Goal: Navigation & Orientation: Find specific page/section

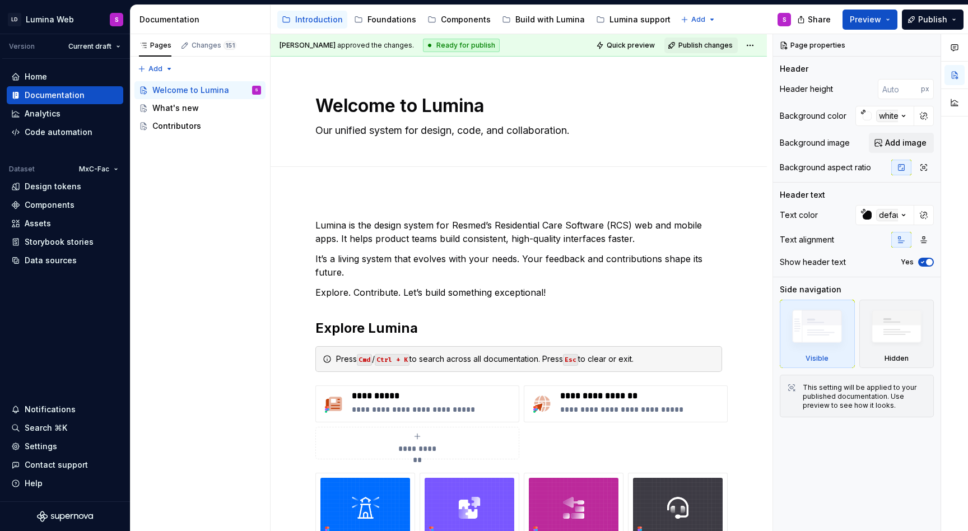
click at [462, 6] on div "Accessibility guide for tree Page tree. Navigate the tree with the arrow keys. …" at bounding box center [536, 19] width 530 height 29
click at [465, 18] on div "Components" at bounding box center [466, 19] width 50 height 11
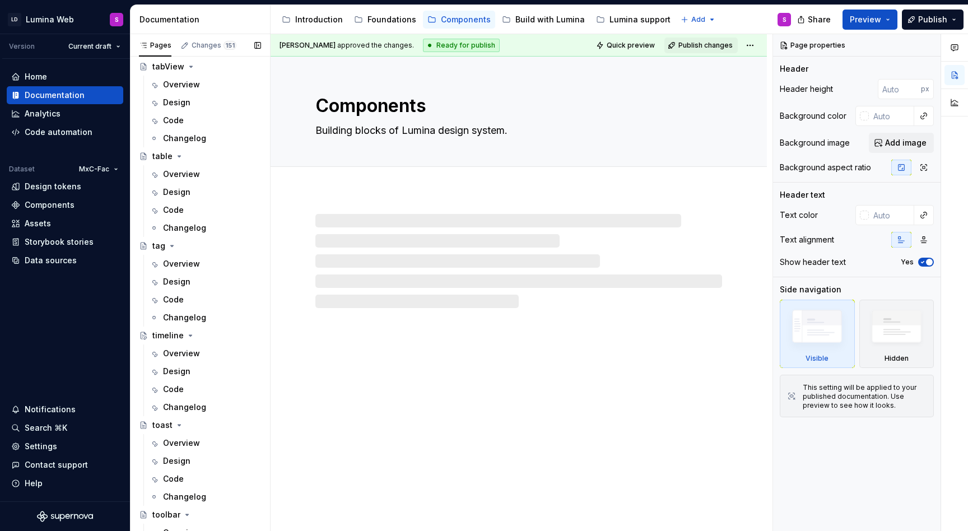
scroll to position [2990, 0]
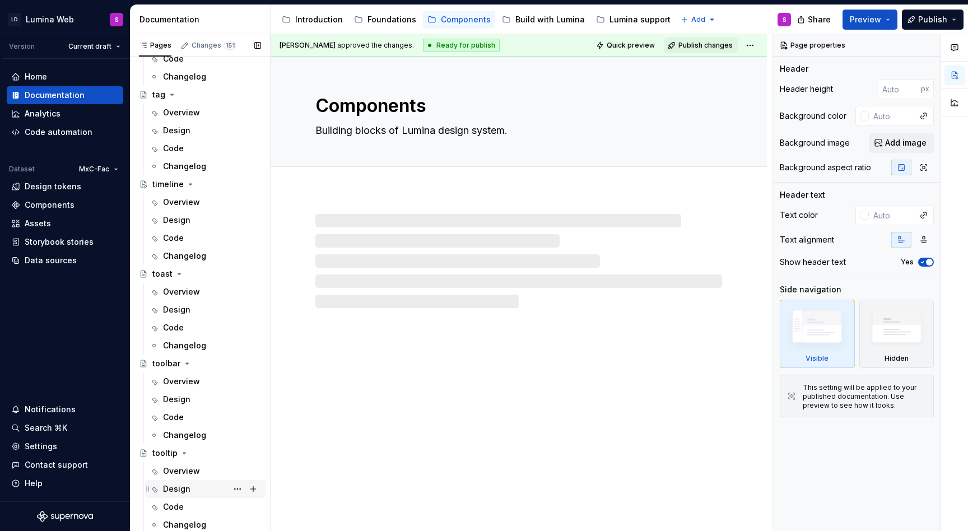
click at [186, 486] on div "Design" at bounding box center [176, 489] width 27 height 11
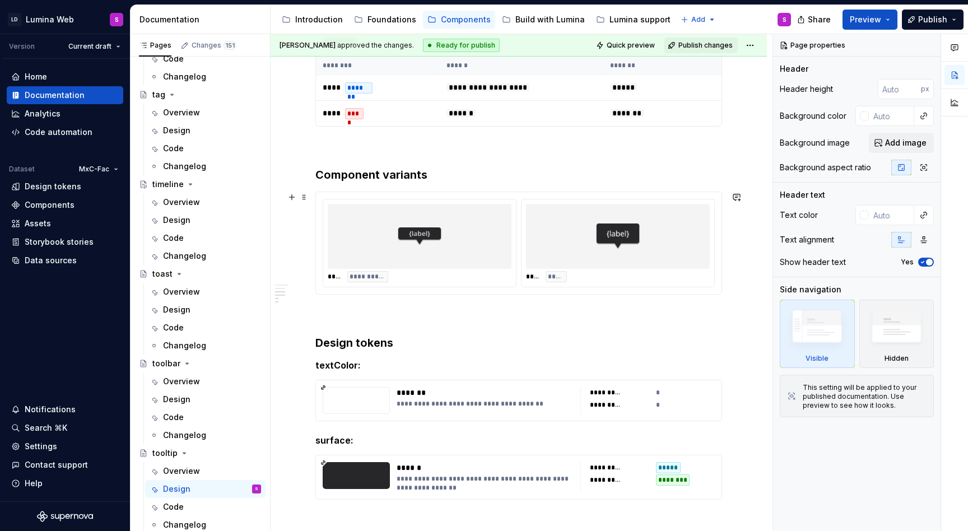
scroll to position [474, 0]
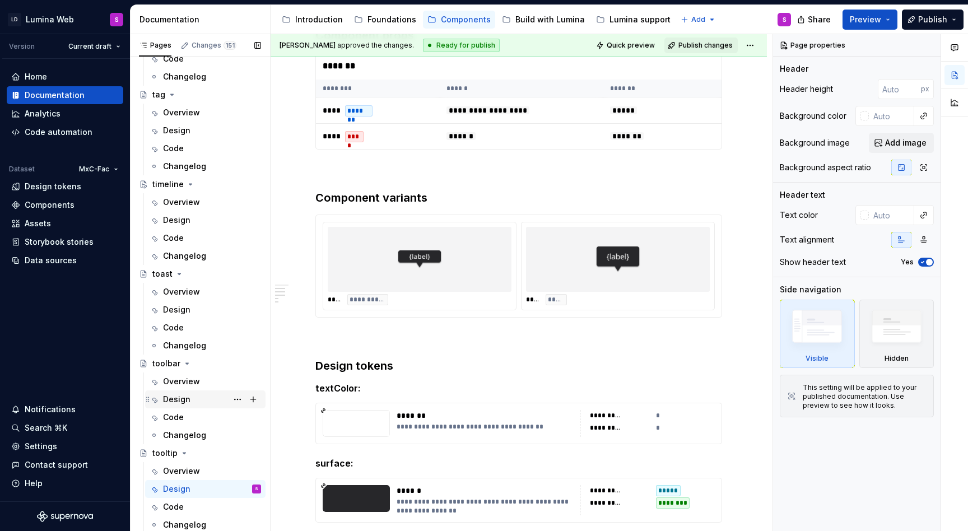
click at [188, 397] on div "Design" at bounding box center [176, 399] width 27 height 11
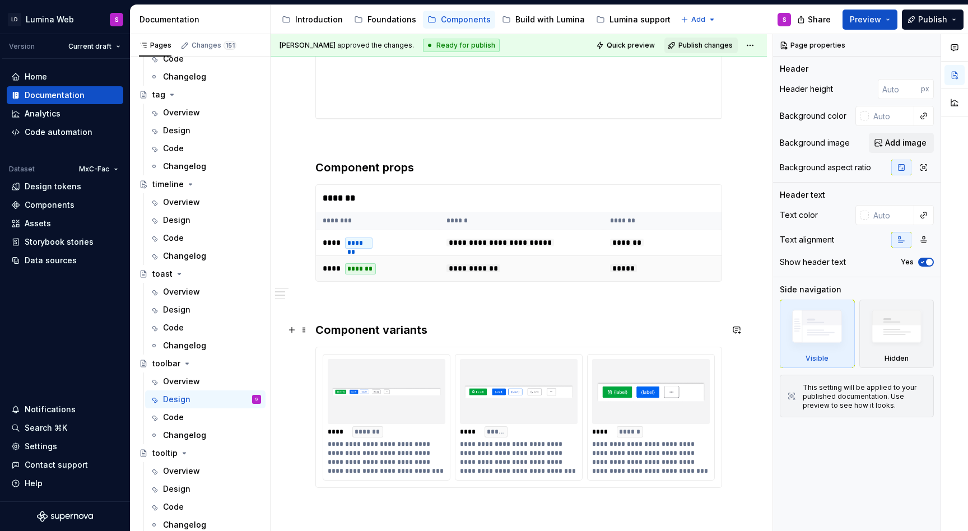
scroll to position [377, 0]
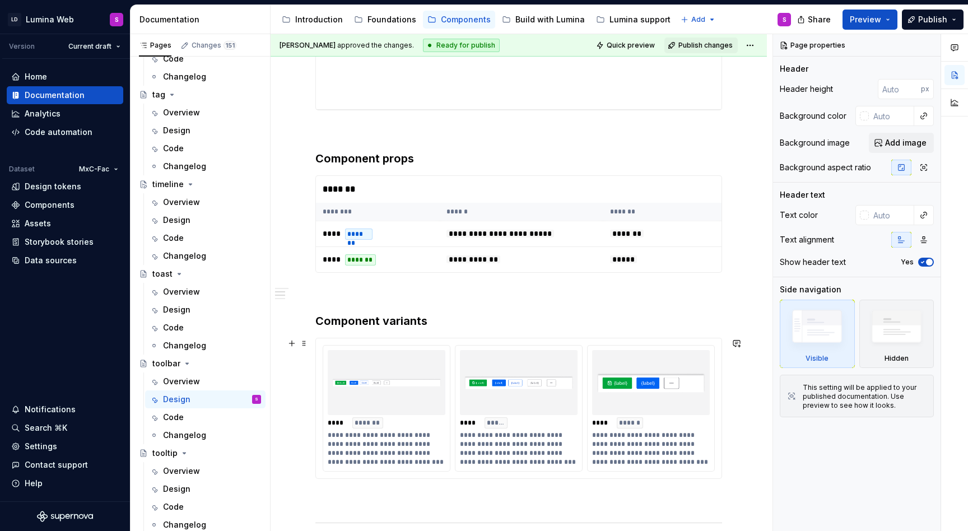
click at [406, 391] on img at bounding box center [386, 383] width 109 height 56
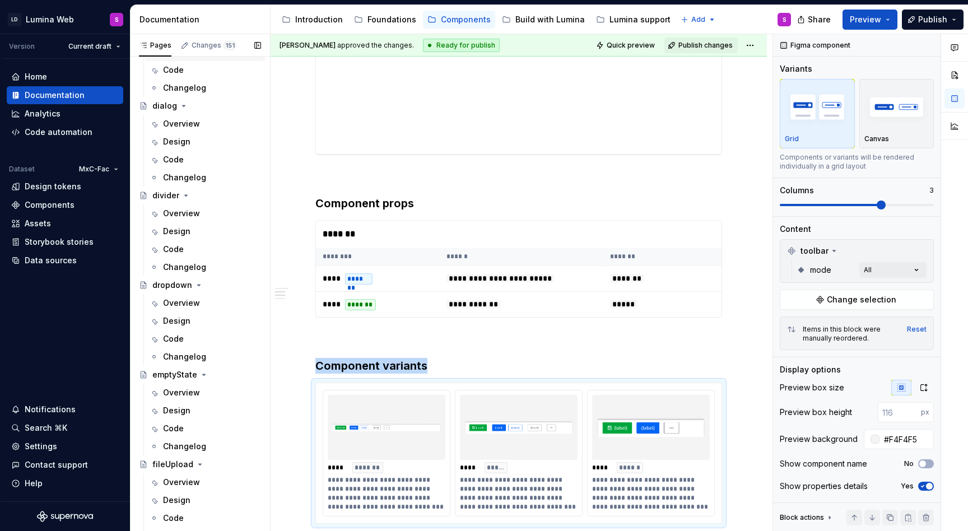
scroll to position [778, 0]
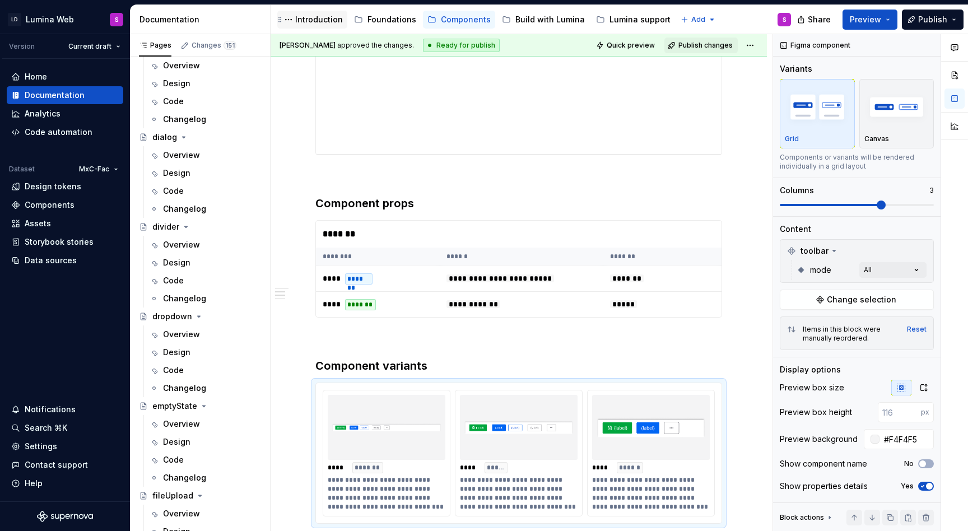
type textarea "*"
